Goal: Check status: Check status

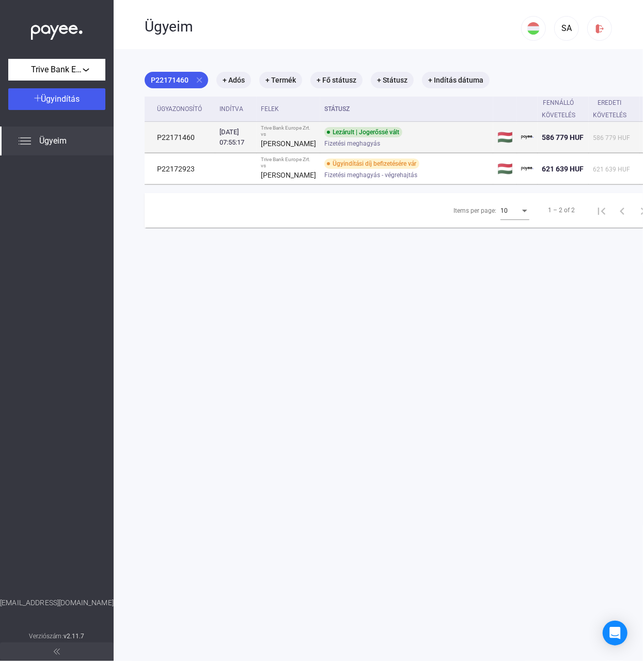
click at [183, 143] on td "P22171460" at bounding box center [180, 137] width 71 height 31
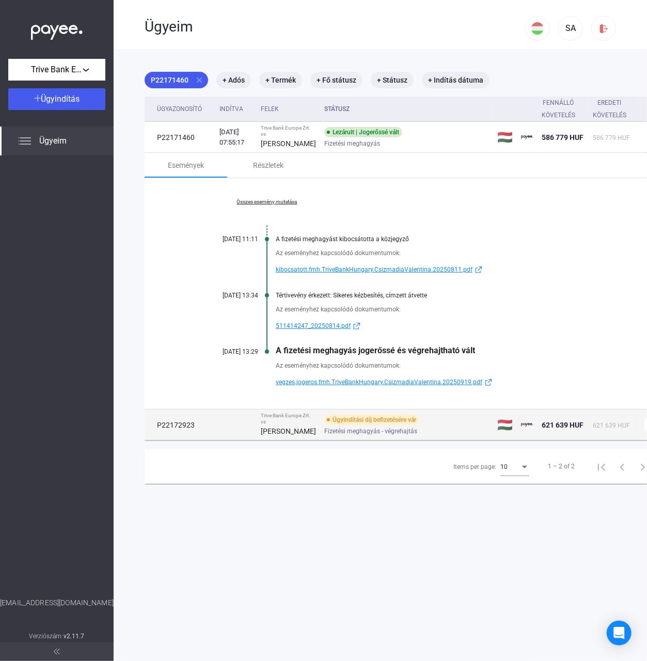
drag, startPoint x: 195, startPoint y: 434, endPoint x: 157, endPoint y: 436, distance: 38.3
click at [157, 436] on td "P22172923" at bounding box center [180, 425] width 71 height 31
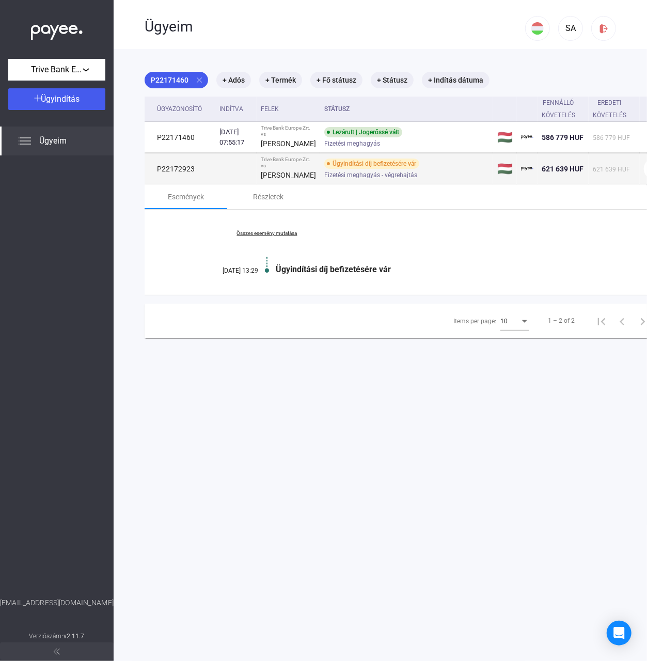
click at [222, 172] on td at bounding box center [235, 168] width 41 height 31
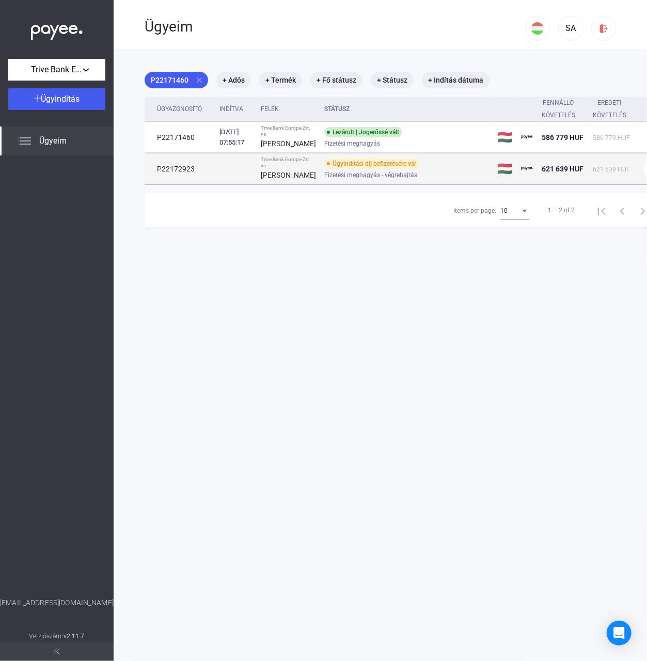
drag, startPoint x: 205, startPoint y: 176, endPoint x: 152, endPoint y: 177, distance: 53.2
click at [152, 177] on td "P22172923" at bounding box center [180, 168] width 71 height 31
copy td "P22172923"
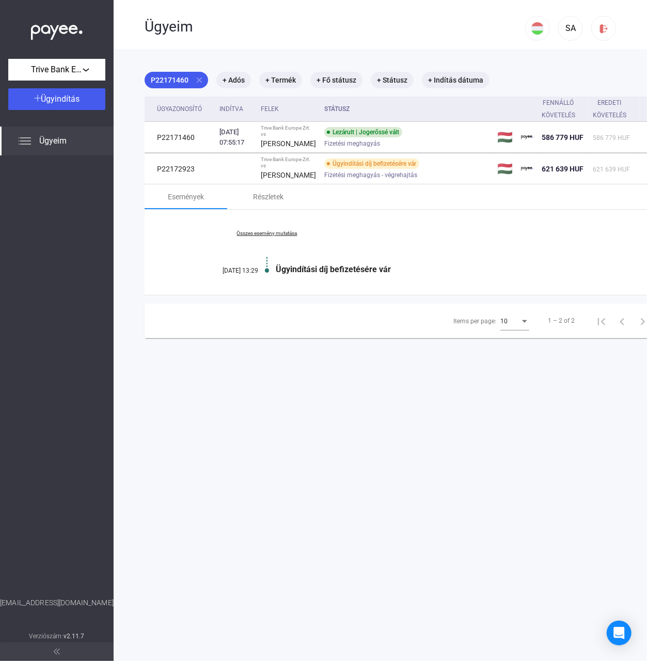
click at [361, 25] on div "Ügyeim" at bounding box center [335, 27] width 381 height 18
